Goal: Task Accomplishment & Management: Use online tool/utility

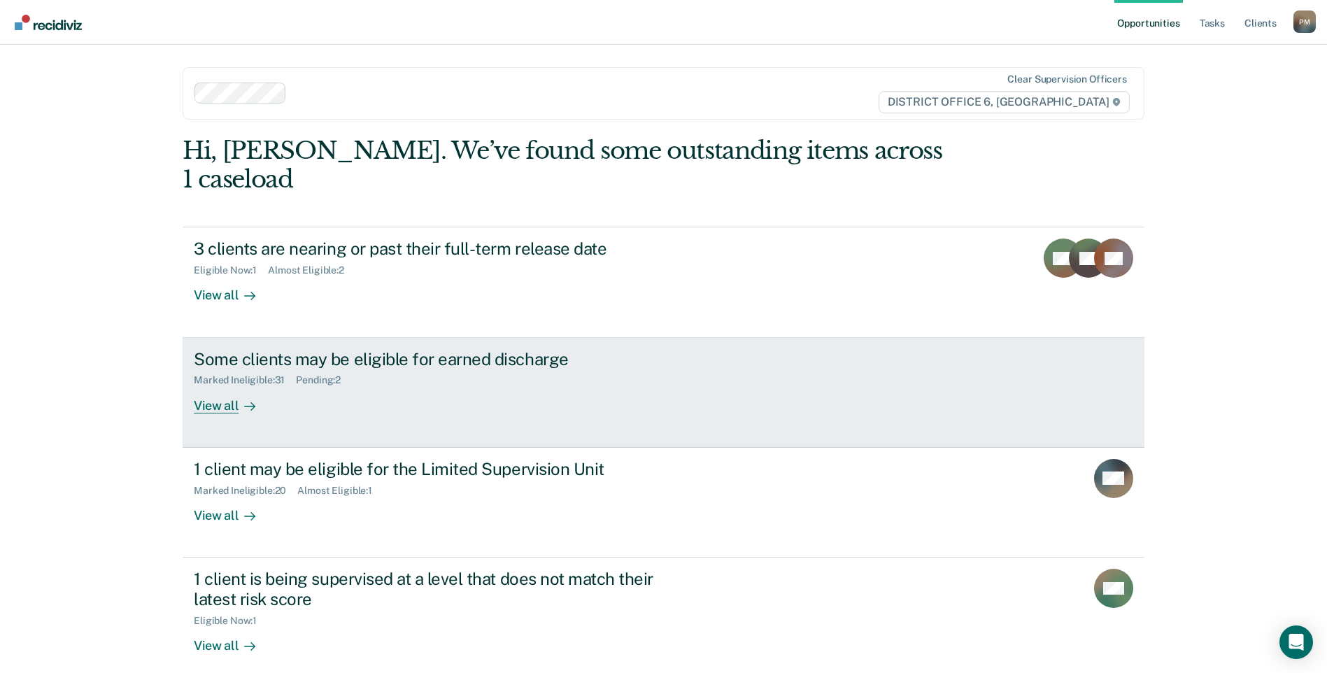
click at [218, 386] on div "View all" at bounding box center [233, 399] width 78 height 27
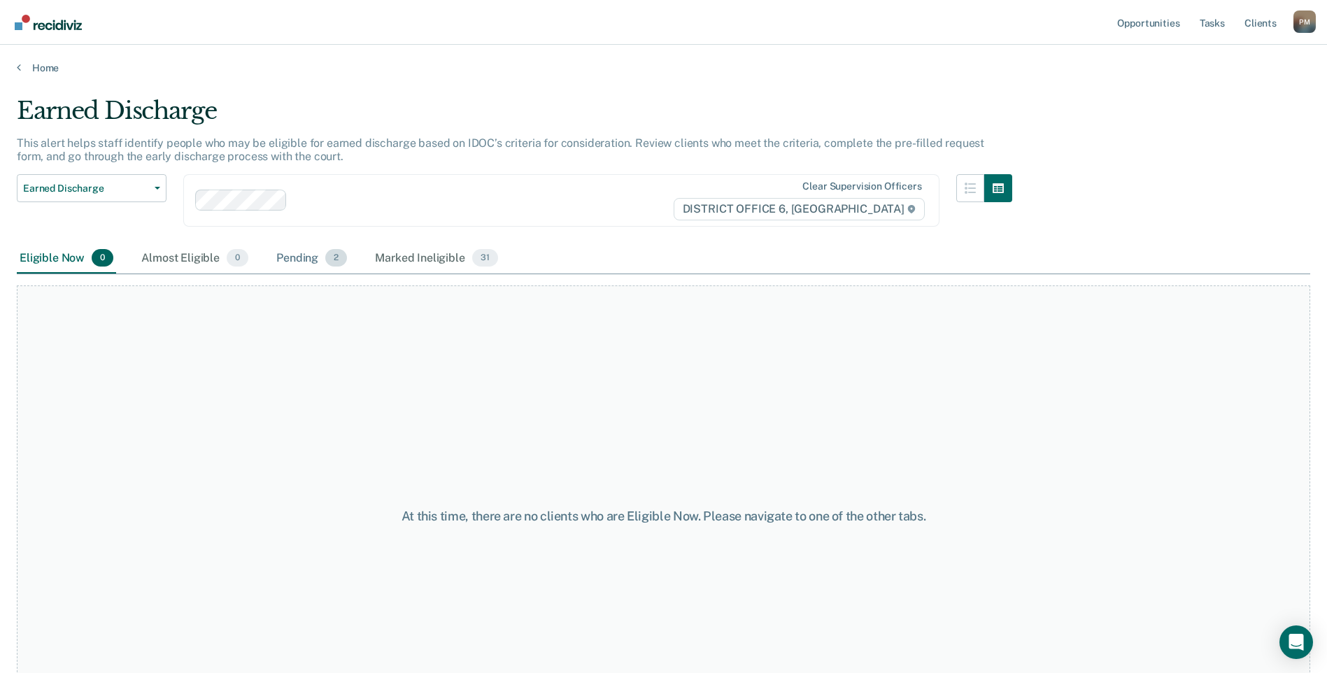
click at [297, 252] on div "Pending 2" at bounding box center [312, 258] width 76 height 31
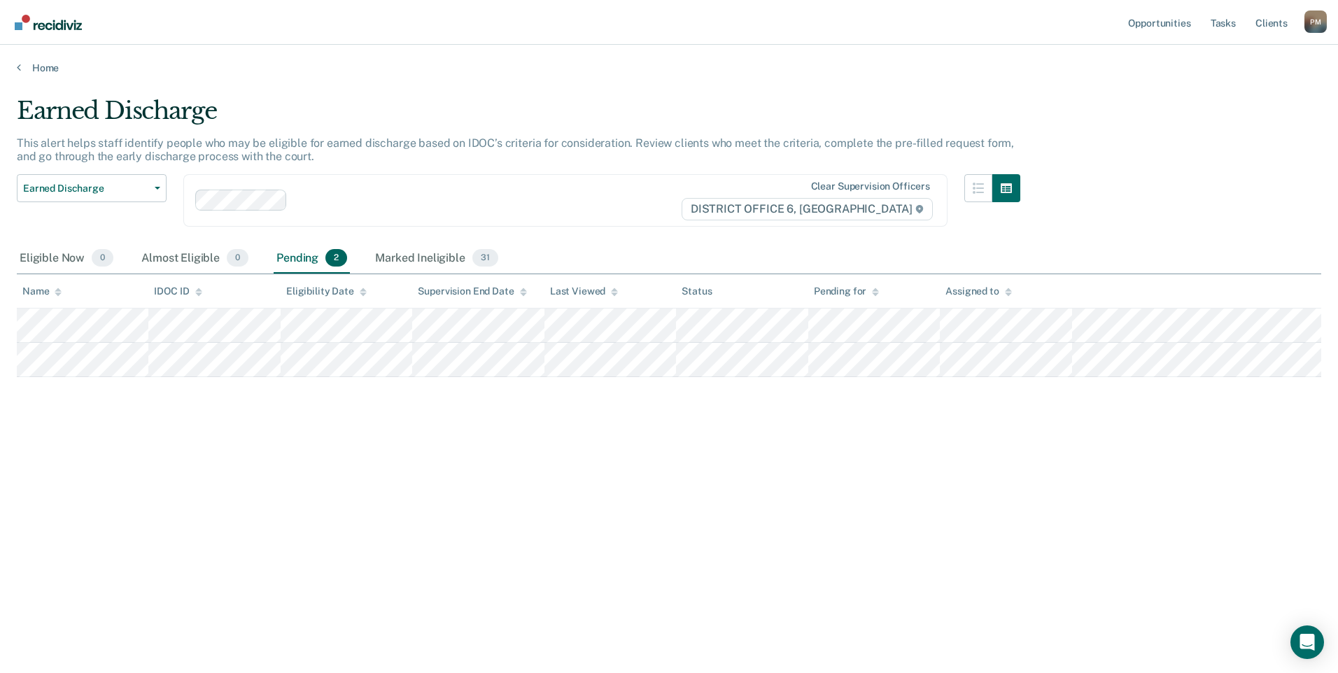
click at [16, 66] on div "Home" at bounding box center [669, 59] width 1338 height 29
click at [20, 69] on icon at bounding box center [19, 67] width 4 height 11
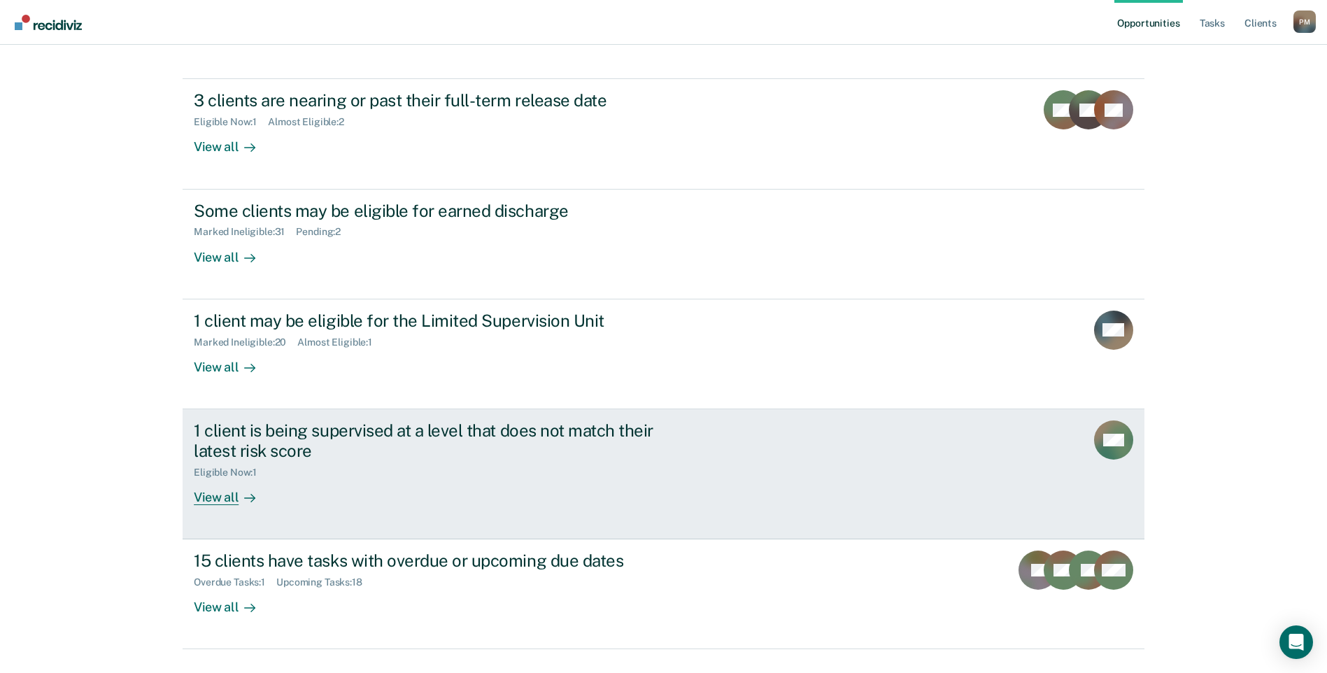
scroll to position [152, 0]
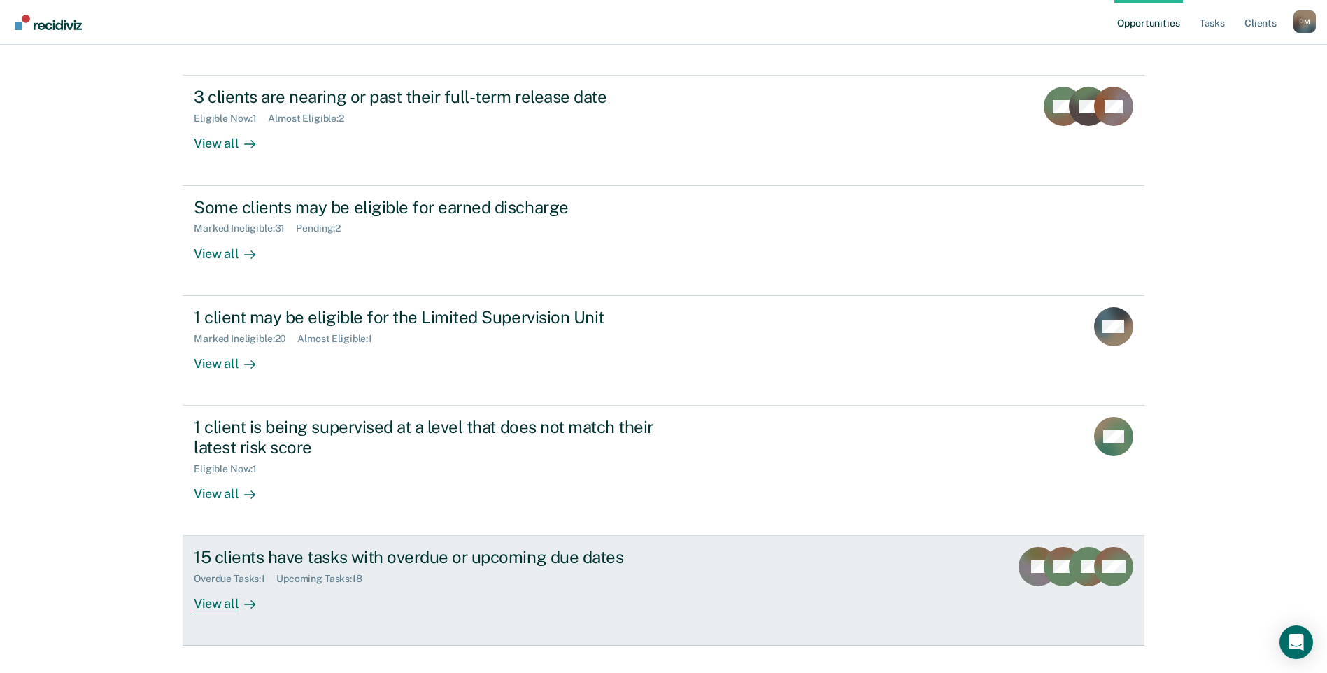
click at [209, 585] on div "View all" at bounding box center [233, 598] width 78 height 27
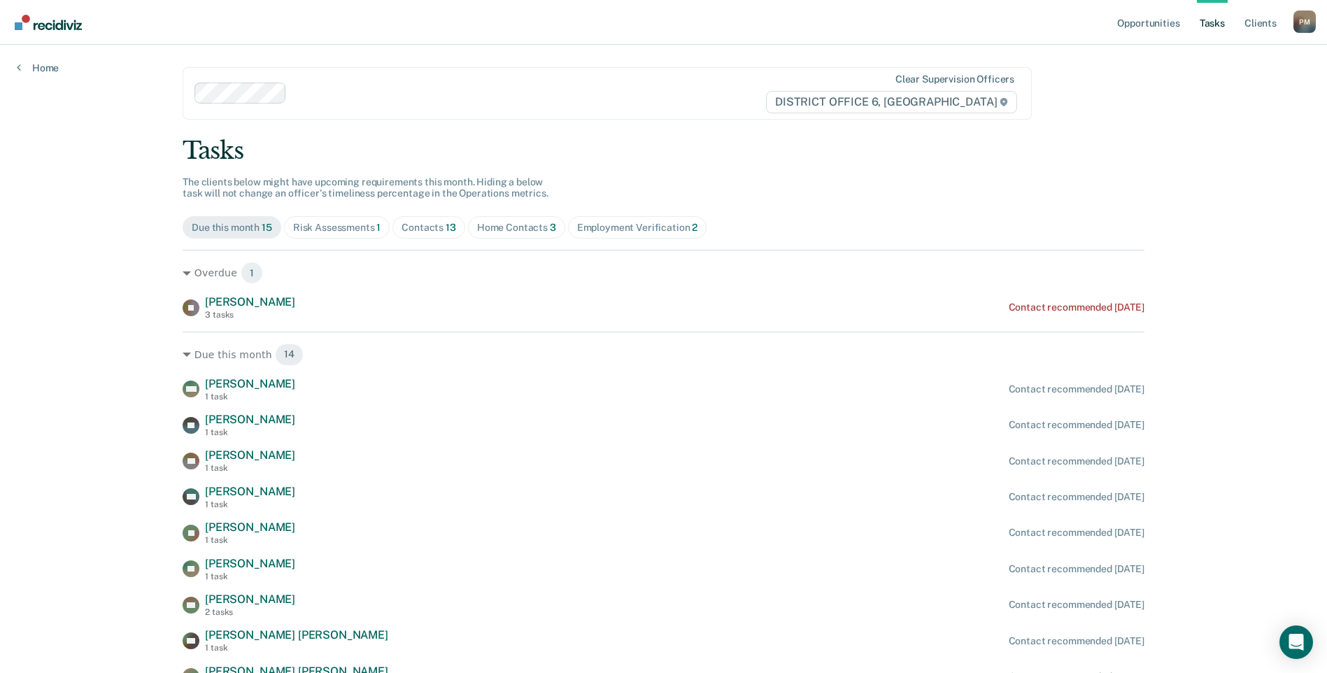
click at [332, 228] on div "Risk Assessments 1" at bounding box center [337, 228] width 88 height 12
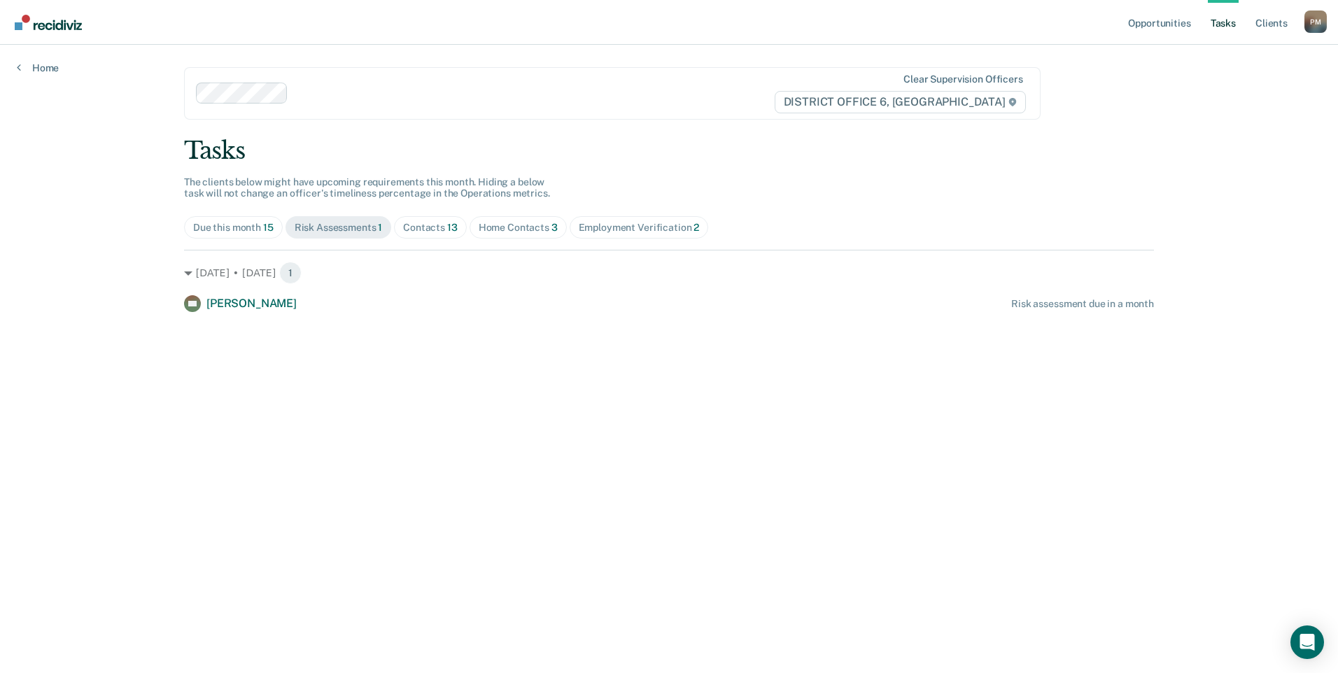
click at [437, 231] on div "Contacts 13" at bounding box center [430, 228] width 55 height 12
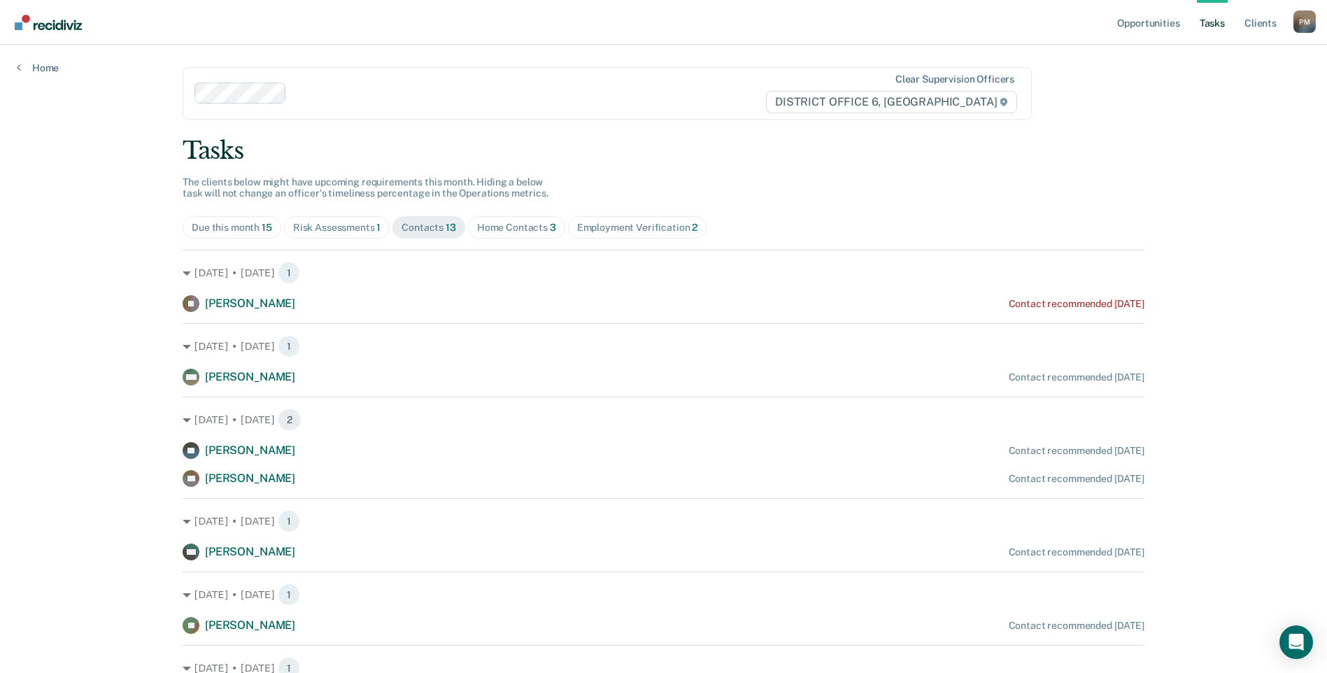
click at [481, 229] on div "Home Contacts 3" at bounding box center [516, 228] width 79 height 12
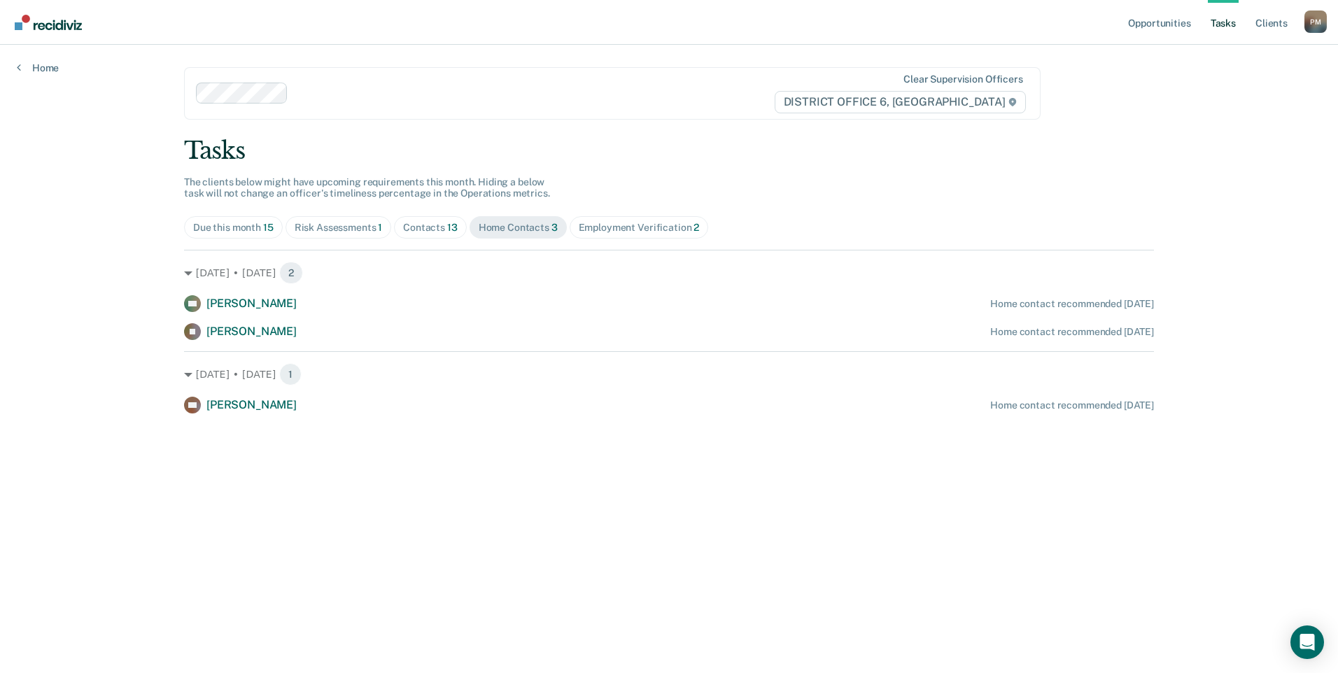
click at [625, 231] on div "Employment Verification 2" at bounding box center [639, 228] width 121 height 12
